Goal: Check status: Check status

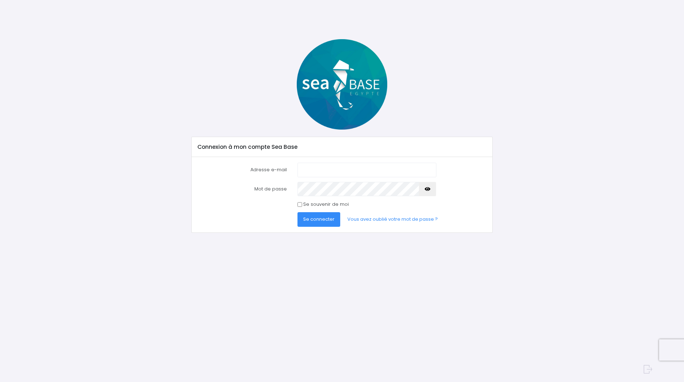
type input "[EMAIL_ADDRESS][DOMAIN_NAME]"
click at [327, 220] on span "Se connecter" at bounding box center [318, 219] width 31 height 7
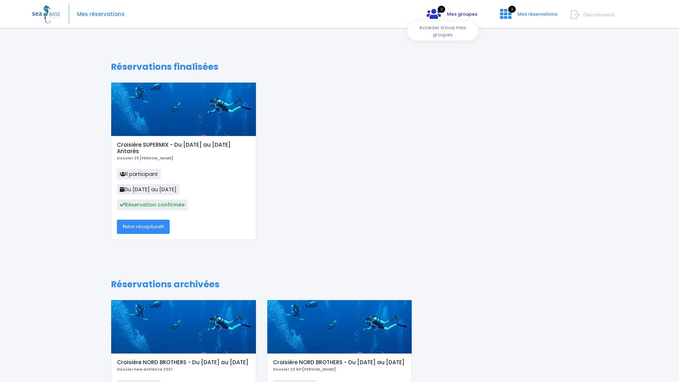
click at [447, 12] on span "Mes groupes" at bounding box center [462, 14] width 30 height 7
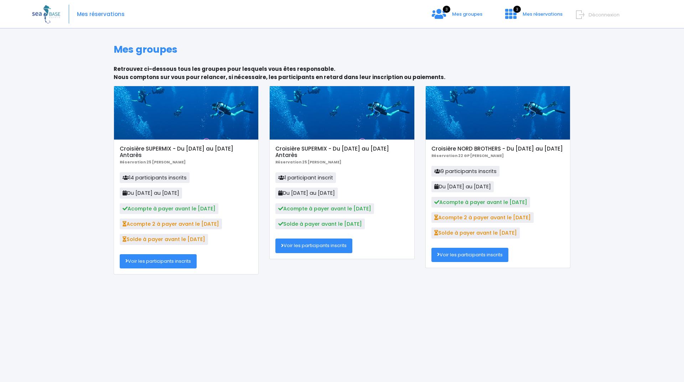
click at [159, 264] on link "Voir les participants inscrits" at bounding box center [158, 261] width 77 height 14
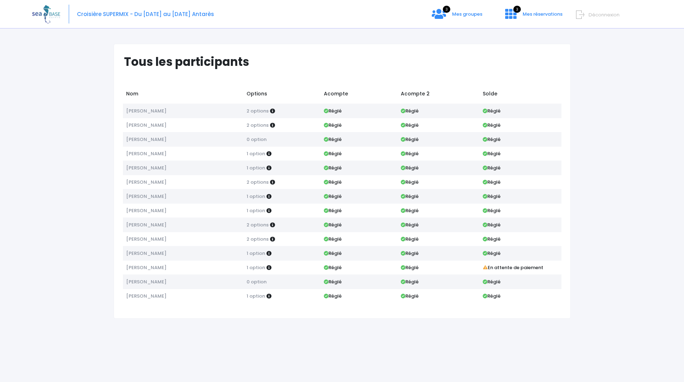
click at [589, 14] on span "Déconnexion" at bounding box center [604, 14] width 31 height 7
